Goal: Transaction & Acquisition: Obtain resource

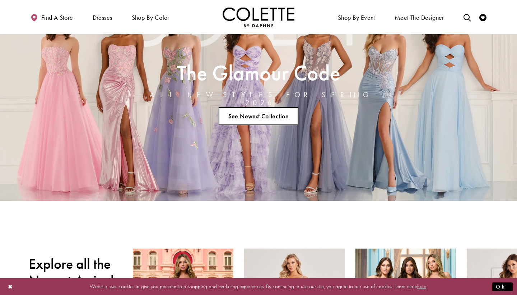
scroll to position [50, 0]
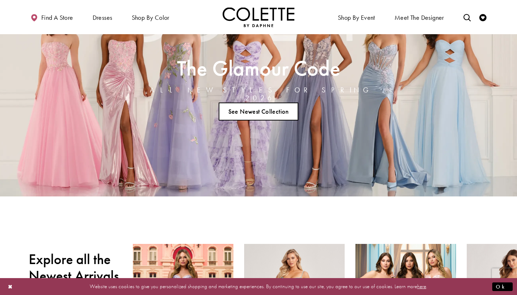
click at [260, 109] on link "See Newest Collection" at bounding box center [259, 111] width 80 height 18
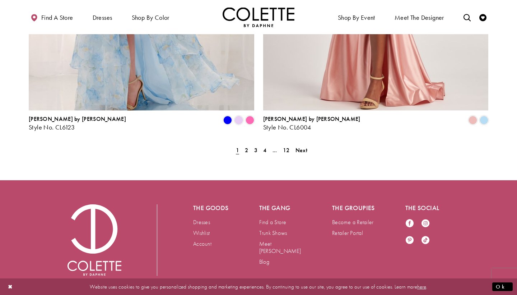
scroll to position [1495, 0]
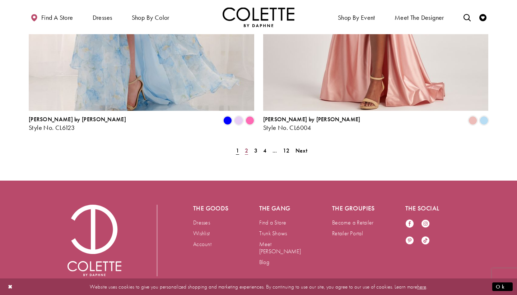
click at [247, 147] on span "2" at bounding box center [246, 151] width 3 height 8
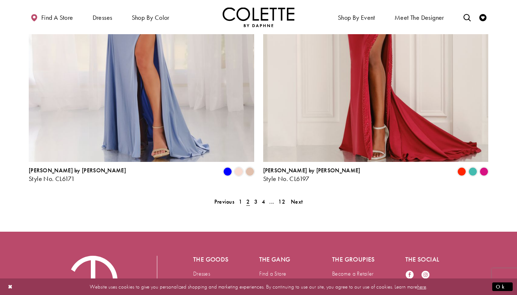
scroll to position [1445, 0]
click at [256, 197] on span "3" at bounding box center [255, 201] width 3 height 8
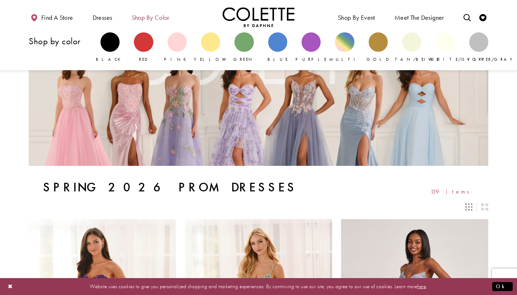
click at [155, 20] on span "Shop by color" at bounding box center [151, 17] width 38 height 7
click at [310, 45] on div "Primary block" at bounding box center [311, 41] width 19 height 19
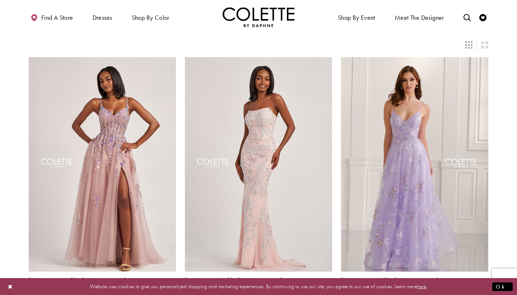
scroll to position [57, 0]
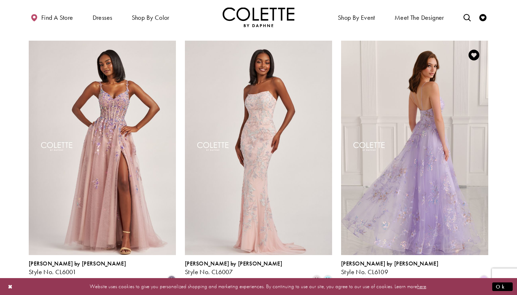
click at [435, 133] on img "Visit Colette by Daphne Style No. CL6109 Page" at bounding box center [414, 148] width 147 height 214
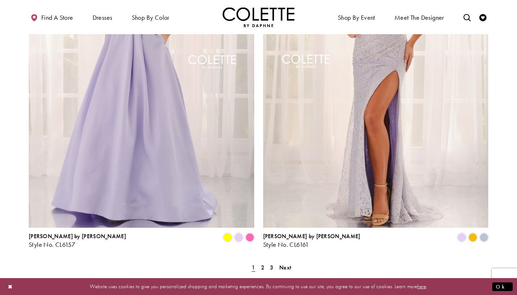
scroll to position [1270, 0]
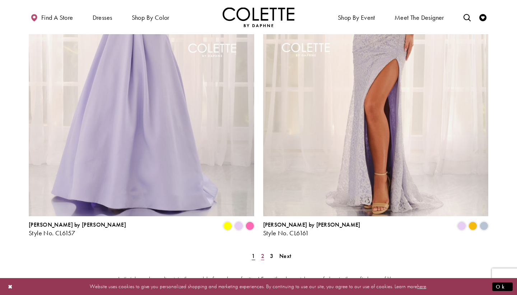
click at [263, 252] on span "2" at bounding box center [262, 256] width 3 height 8
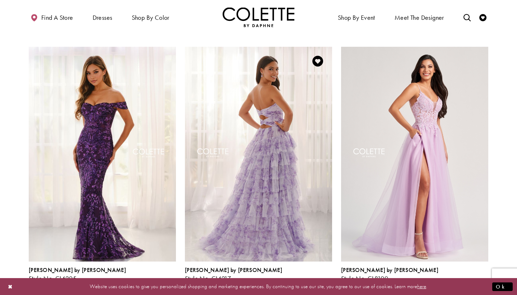
scroll to position [307, 0]
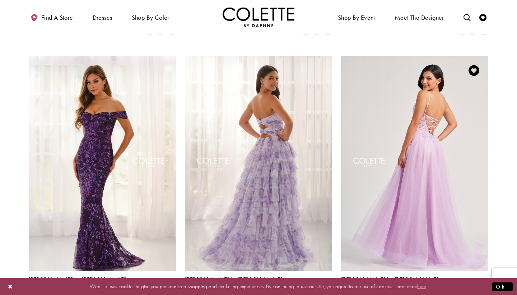
click at [430, 105] on img "Visit Colette by Daphne Style No. CL8100 Page" at bounding box center [414, 163] width 147 height 214
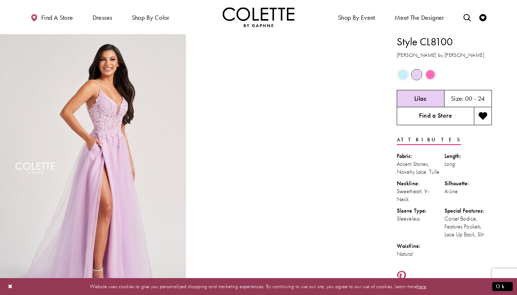
click at [443, 120] on link "Find a Store" at bounding box center [435, 116] width 77 height 18
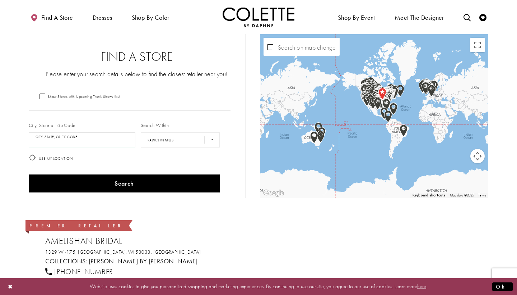
click at [96, 141] on input "City, State, or ZIP Code" at bounding box center [82, 139] width 107 height 15
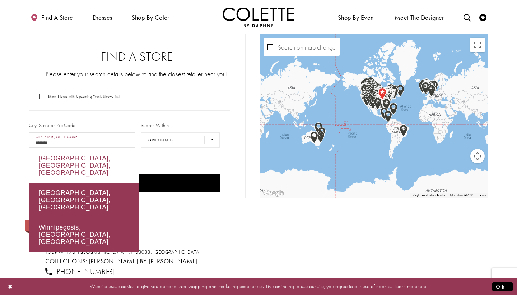
drag, startPoint x: 96, startPoint y: 141, endPoint x: 103, endPoint y: 160, distance: 20.0
click at [103, 160] on div "[GEOGRAPHIC_DATA], [GEOGRAPHIC_DATA], [GEOGRAPHIC_DATA]" at bounding box center [84, 165] width 110 height 34
type input "**********"
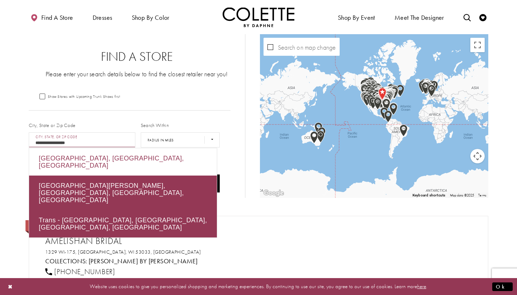
click at [102, 157] on div "[GEOGRAPHIC_DATA], [GEOGRAPHIC_DATA], [GEOGRAPHIC_DATA]" at bounding box center [123, 161] width 188 height 27
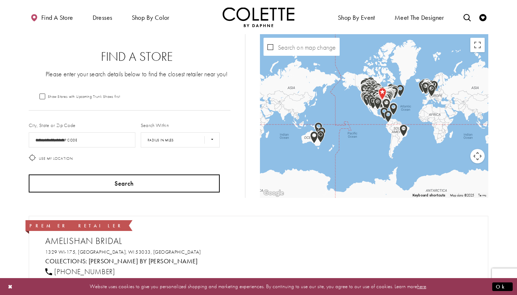
click at [121, 188] on button "Search" at bounding box center [124, 183] width 191 height 18
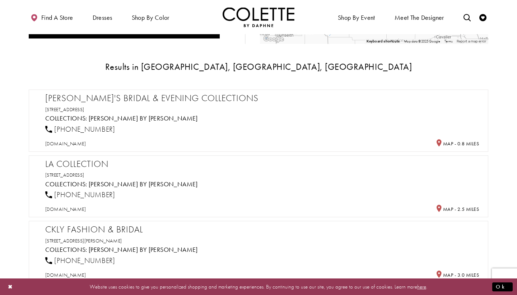
scroll to position [158, 0]
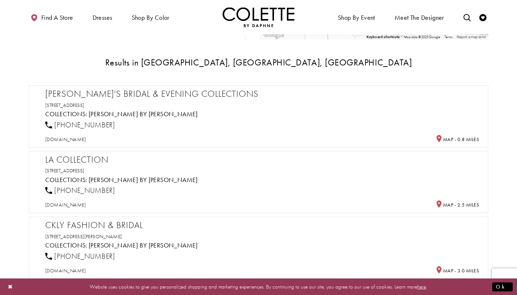
click at [175, 203] on div "[DOMAIN_NAME]" at bounding box center [262, 204] width 439 height 13
click at [69, 206] on span "[DOMAIN_NAME]" at bounding box center [65, 204] width 41 height 6
